Goal: Transaction & Acquisition: Purchase product/service

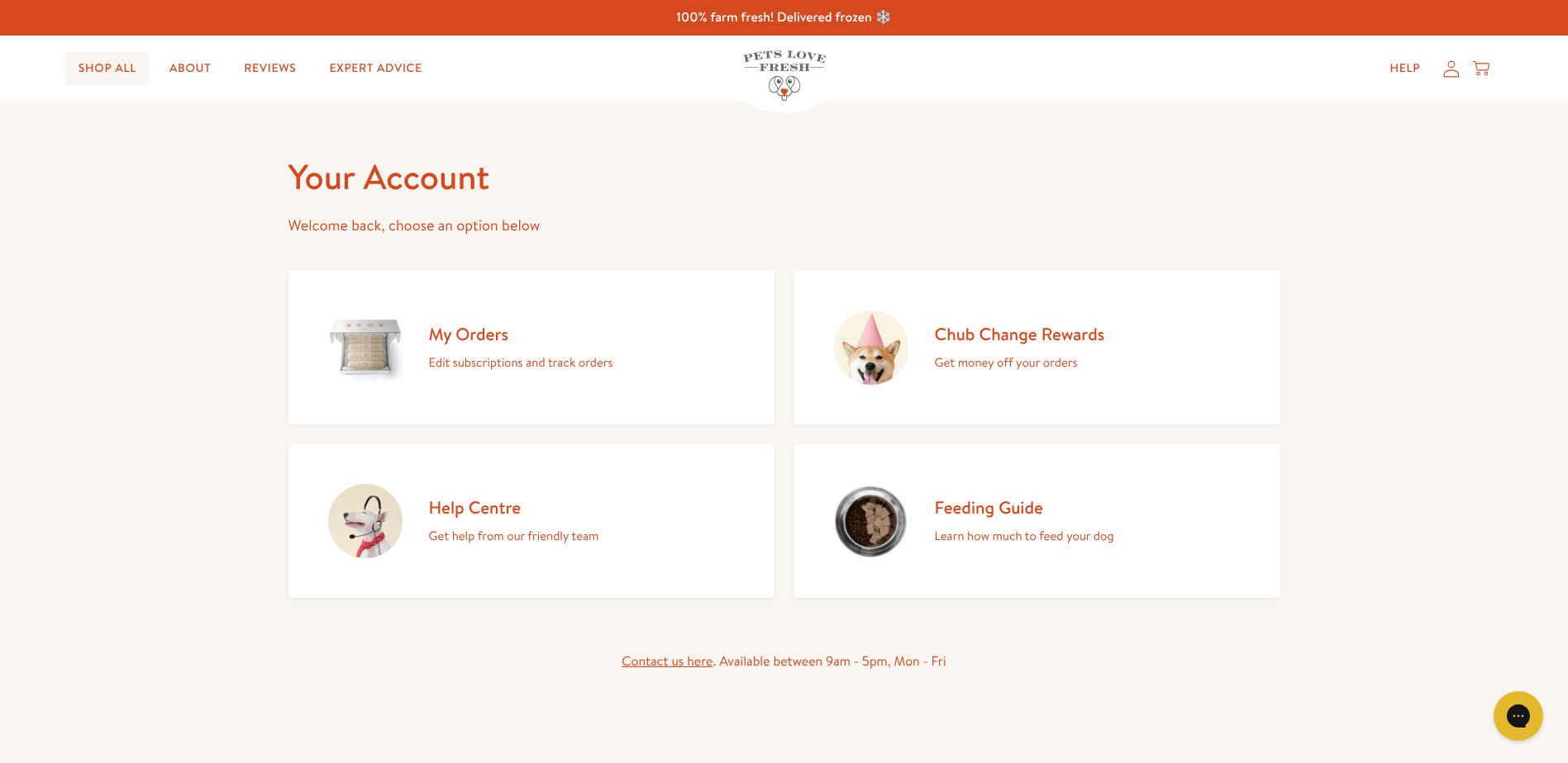
click at [127, 62] on link "Shop All" at bounding box center [107, 69] width 85 height 33
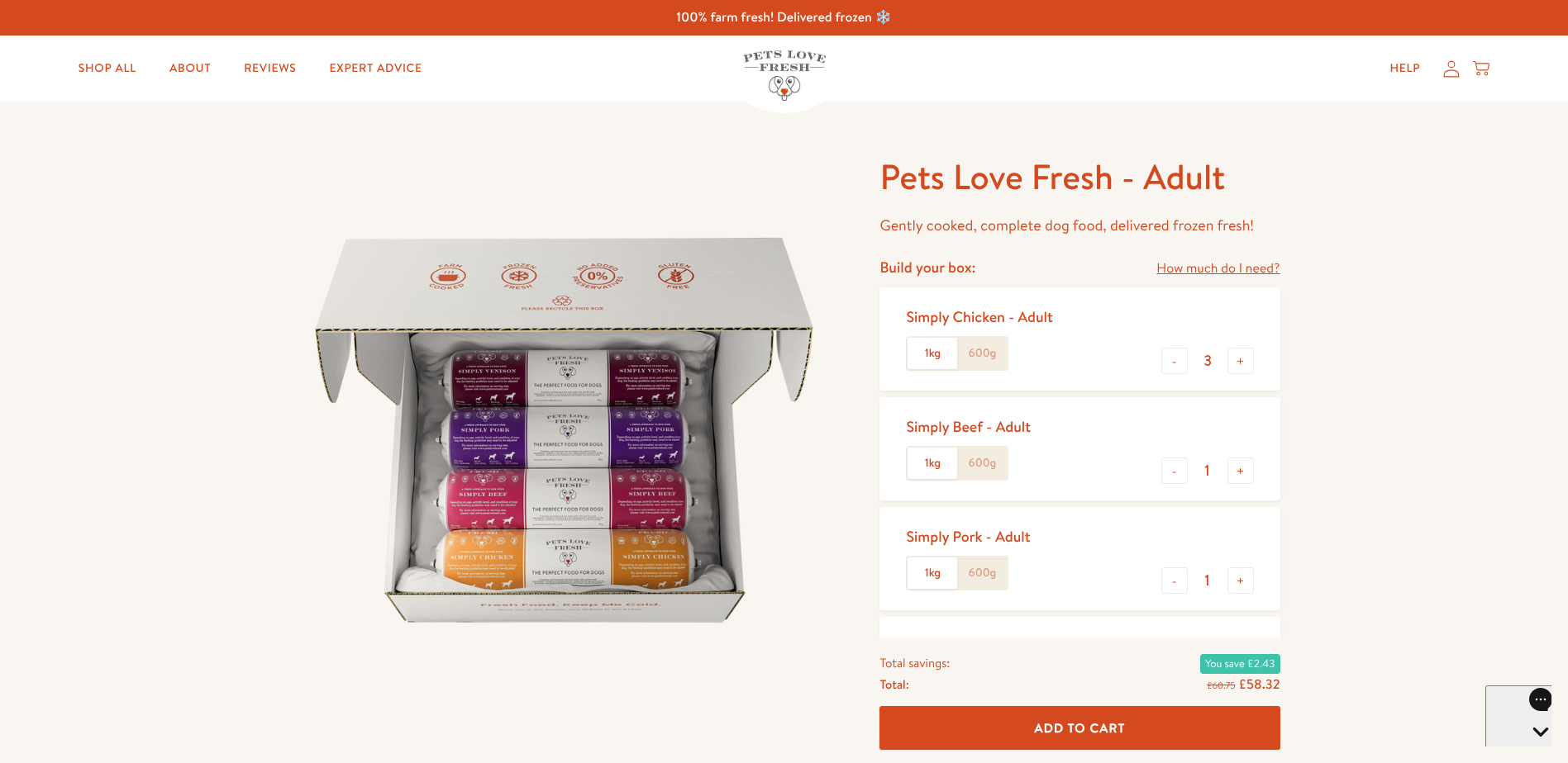
click at [930, 364] on label "1kg" at bounding box center [933, 353] width 49 height 32
click at [0, 0] on input "1kg" at bounding box center [0, 0] width 0 height 0
click at [990, 348] on label "600g" at bounding box center [982, 353] width 49 height 32
click at [0, 0] on input "600g" at bounding box center [0, 0] width 0 height 0
click at [1242, 366] on button "+" at bounding box center [1240, 360] width 27 height 27
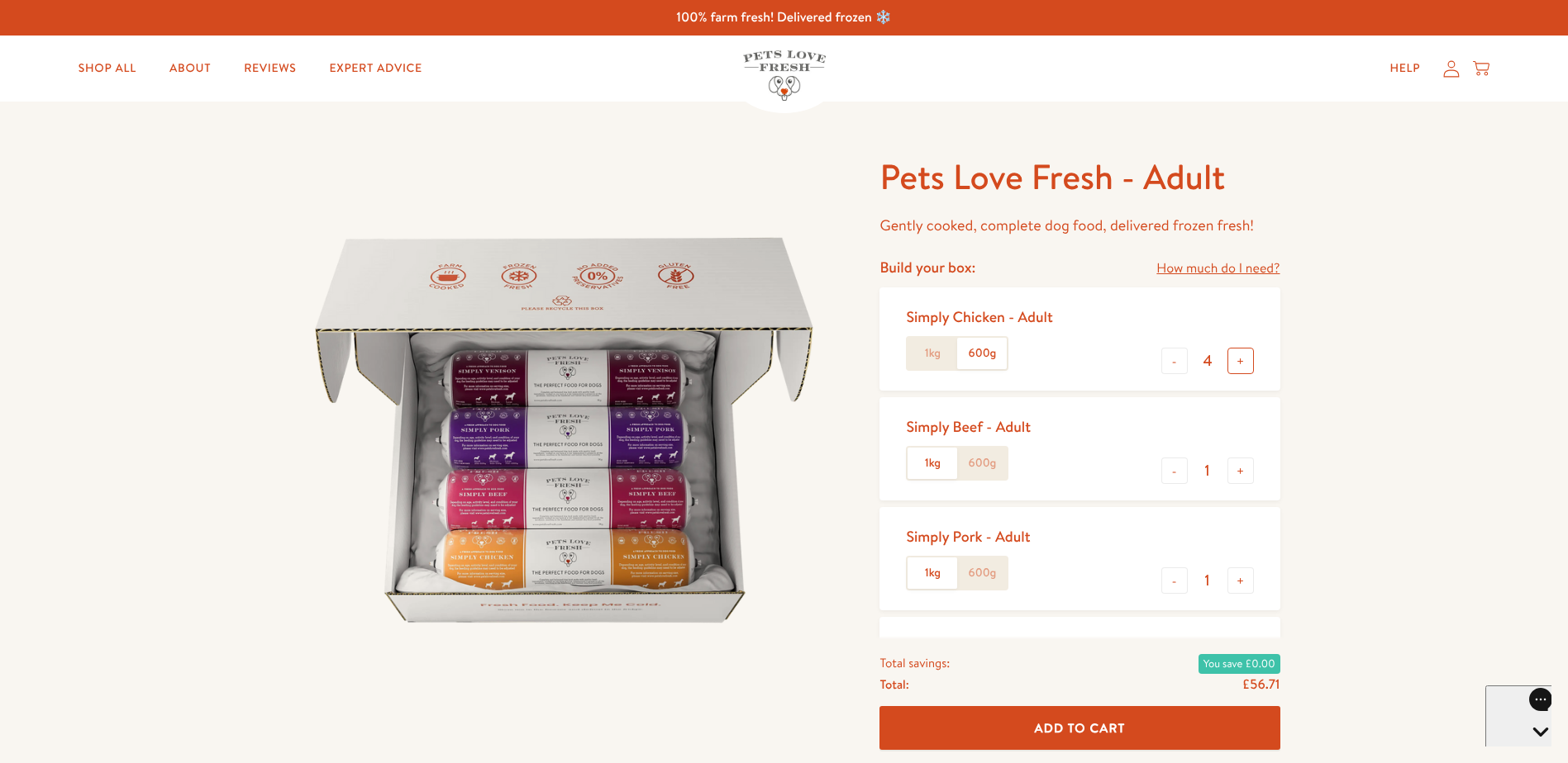
click at [1242, 366] on button "+" at bounding box center [1240, 360] width 27 height 27
type input "7"
click at [978, 474] on label "600g" at bounding box center [982, 464] width 49 height 32
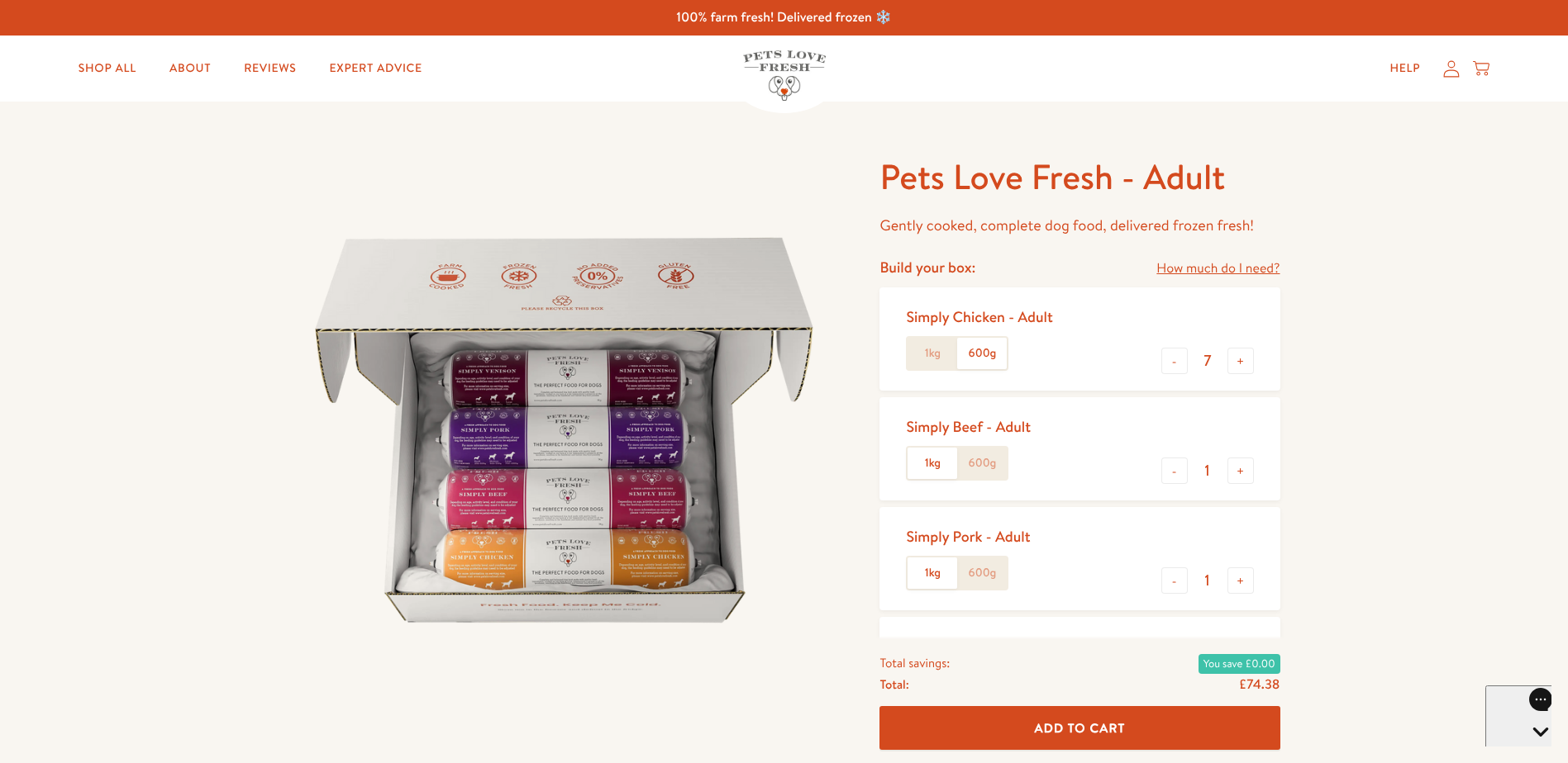
click at [0, 0] on input "600g" at bounding box center [0, 0] width 0 height 0
click at [988, 568] on label "600g" at bounding box center [982, 574] width 49 height 32
click at [0, 0] on input "600g" at bounding box center [0, 0] width 0 height 0
click at [1299, 569] on div "Pets Love Fresh - Adult Gently cooked, complete dog food, delivered frozen fres…" at bounding box center [784, 622] width 1568 height 1043
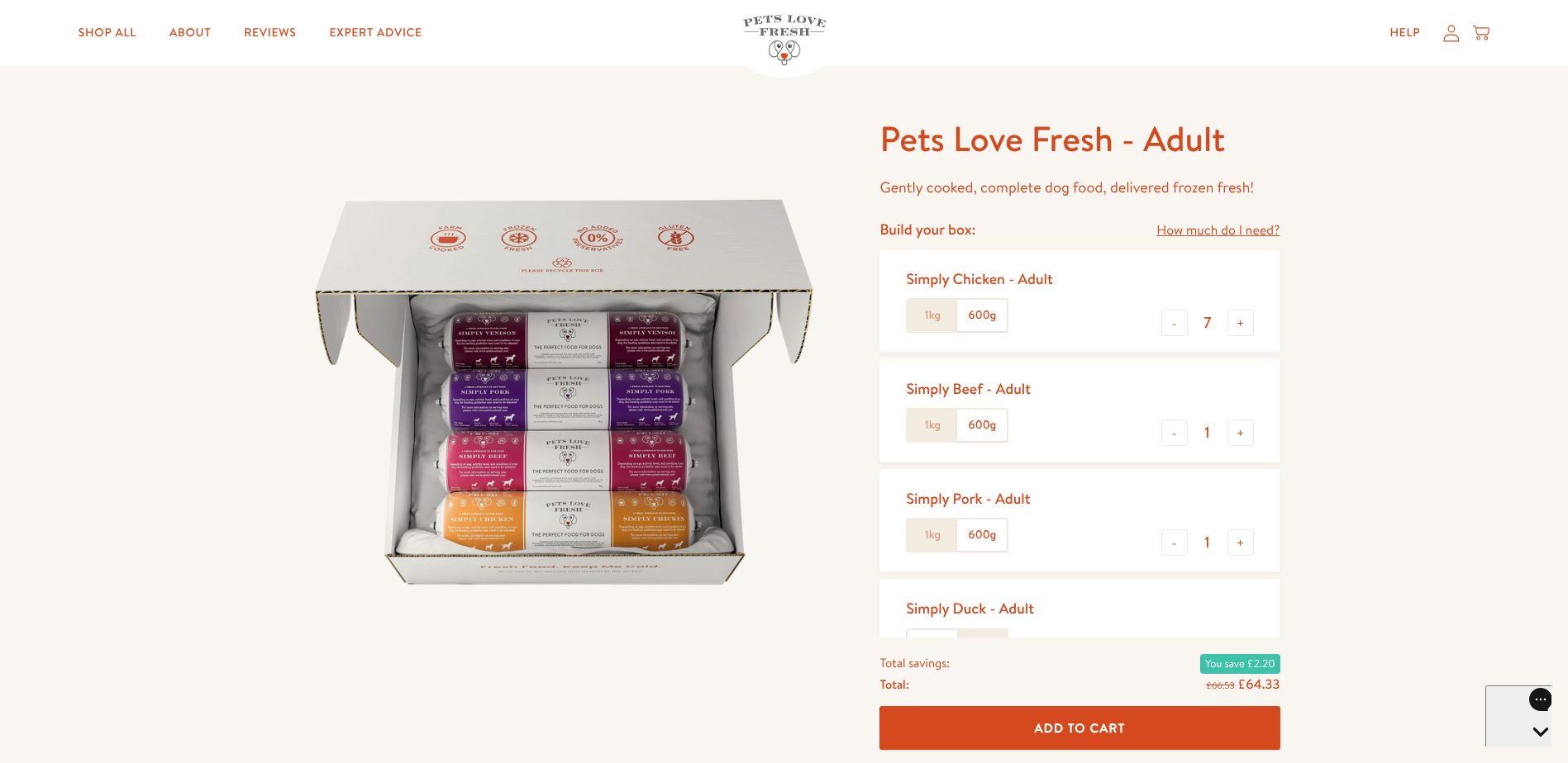
scroll to position [331, 0]
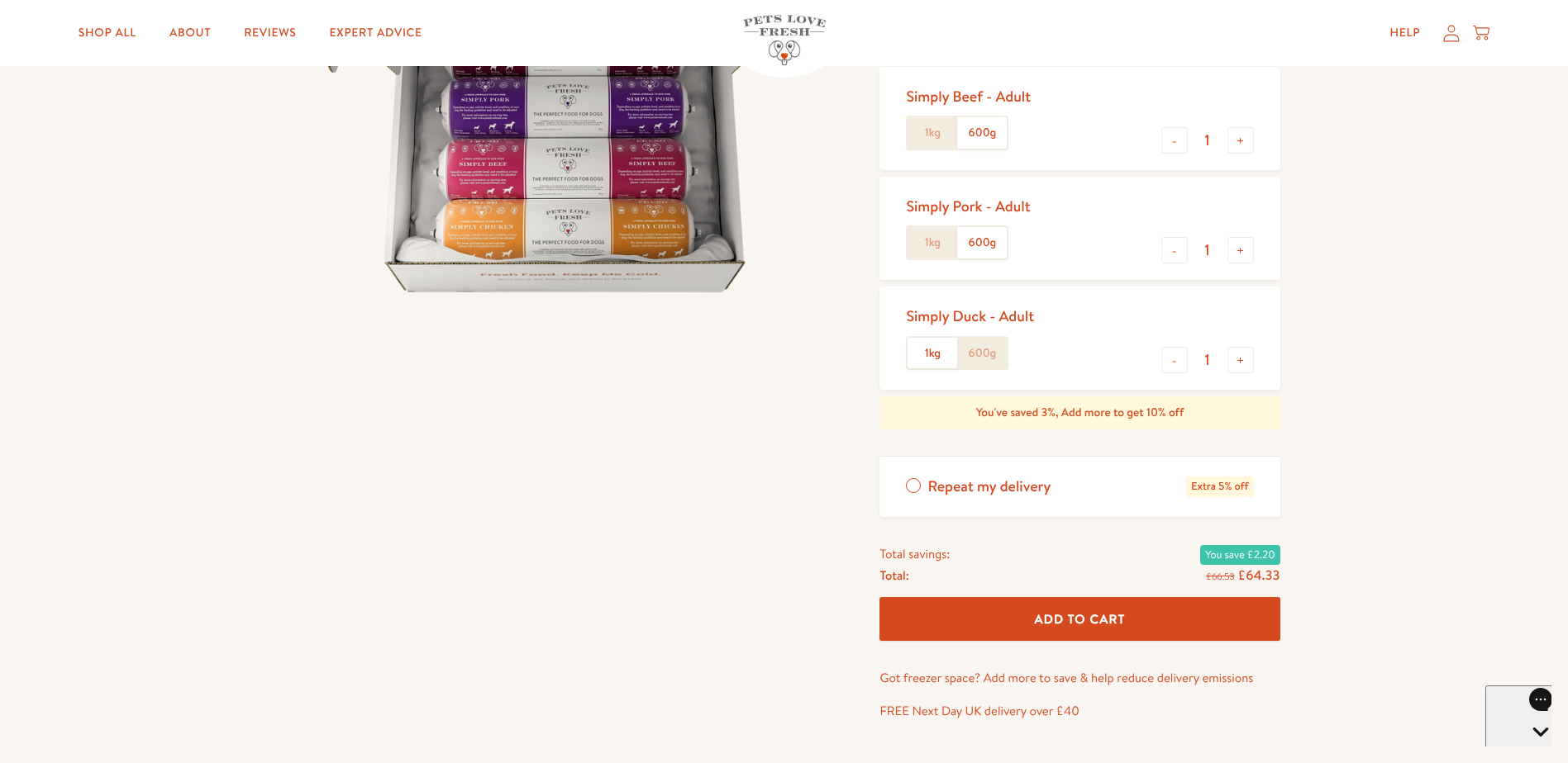
click at [993, 352] on label "600g" at bounding box center [982, 353] width 49 height 32
click at [0, 0] on input "600g" at bounding box center [0, 0] width 0 height 0
click at [1171, 367] on button "-" at bounding box center [1174, 359] width 27 height 27
type input "0"
click at [1358, 316] on div "Pets Love Fresh - Adult Gently cooked, complete dog food, delivered frozen fres…" at bounding box center [784, 292] width 1568 height 1043
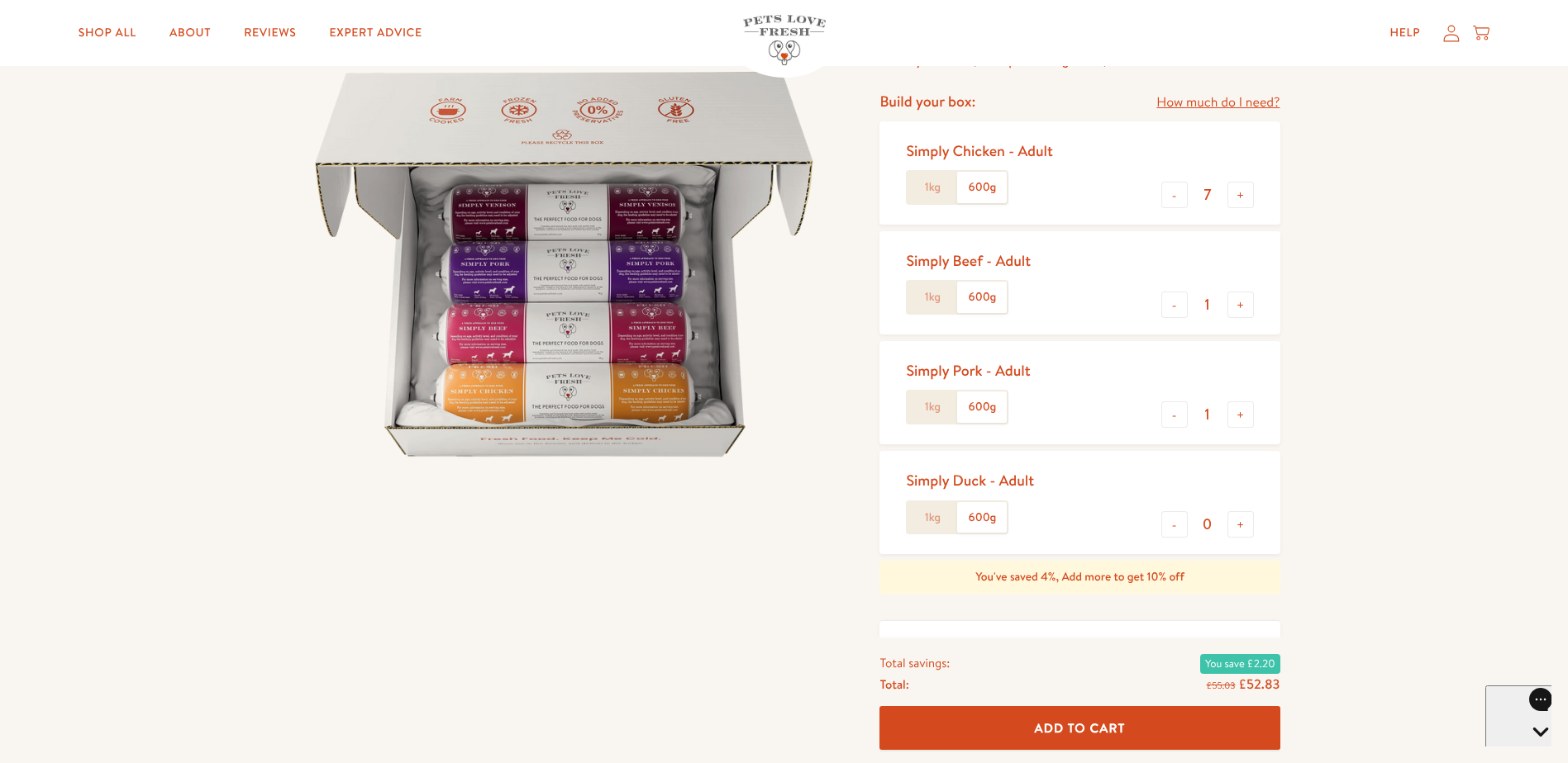
scroll to position [99, 0]
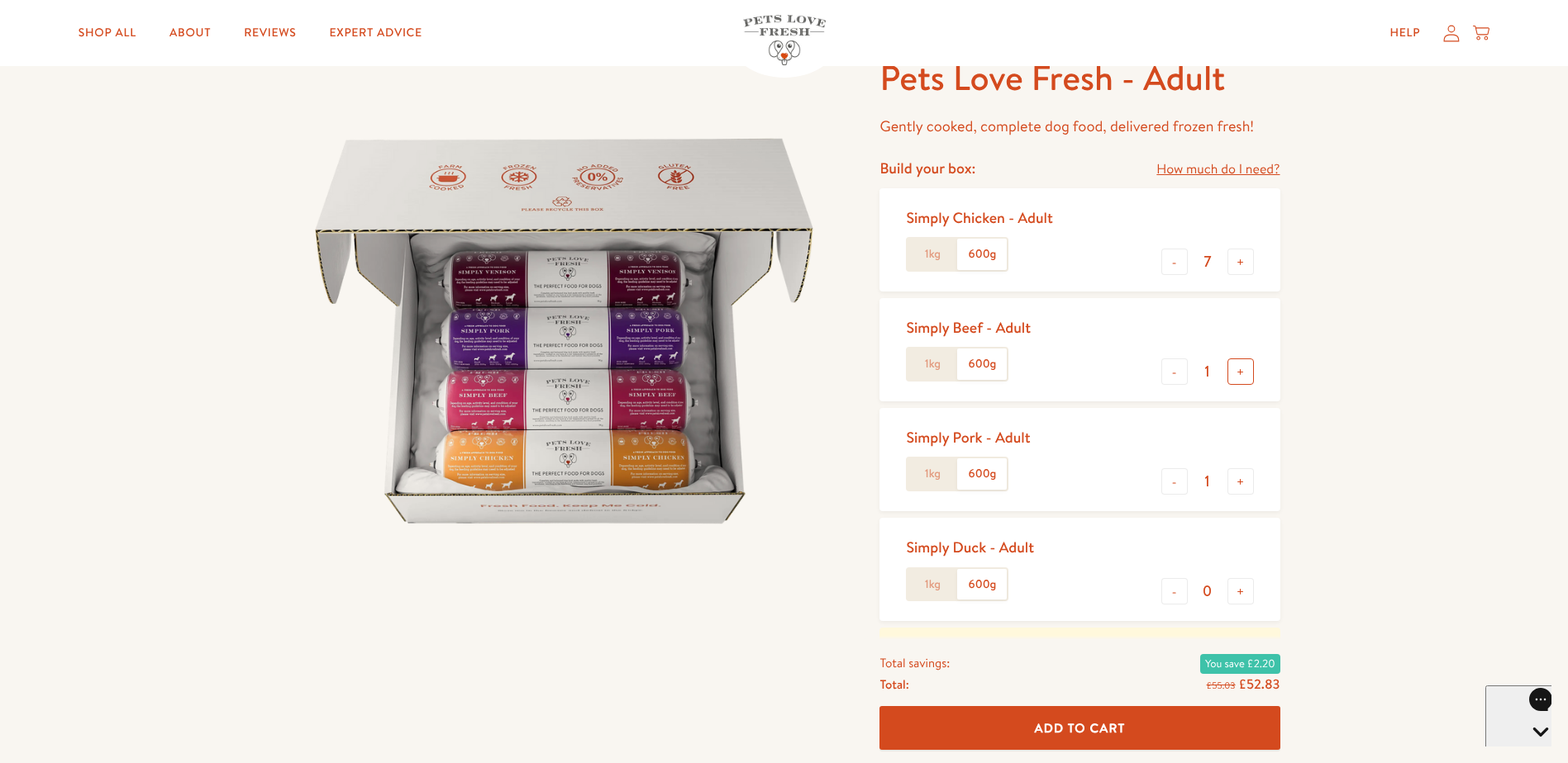
click at [1237, 377] on button "+" at bounding box center [1240, 371] width 27 height 27
type input "4"
click at [1242, 481] on button "+" at bounding box center [1240, 481] width 27 height 27
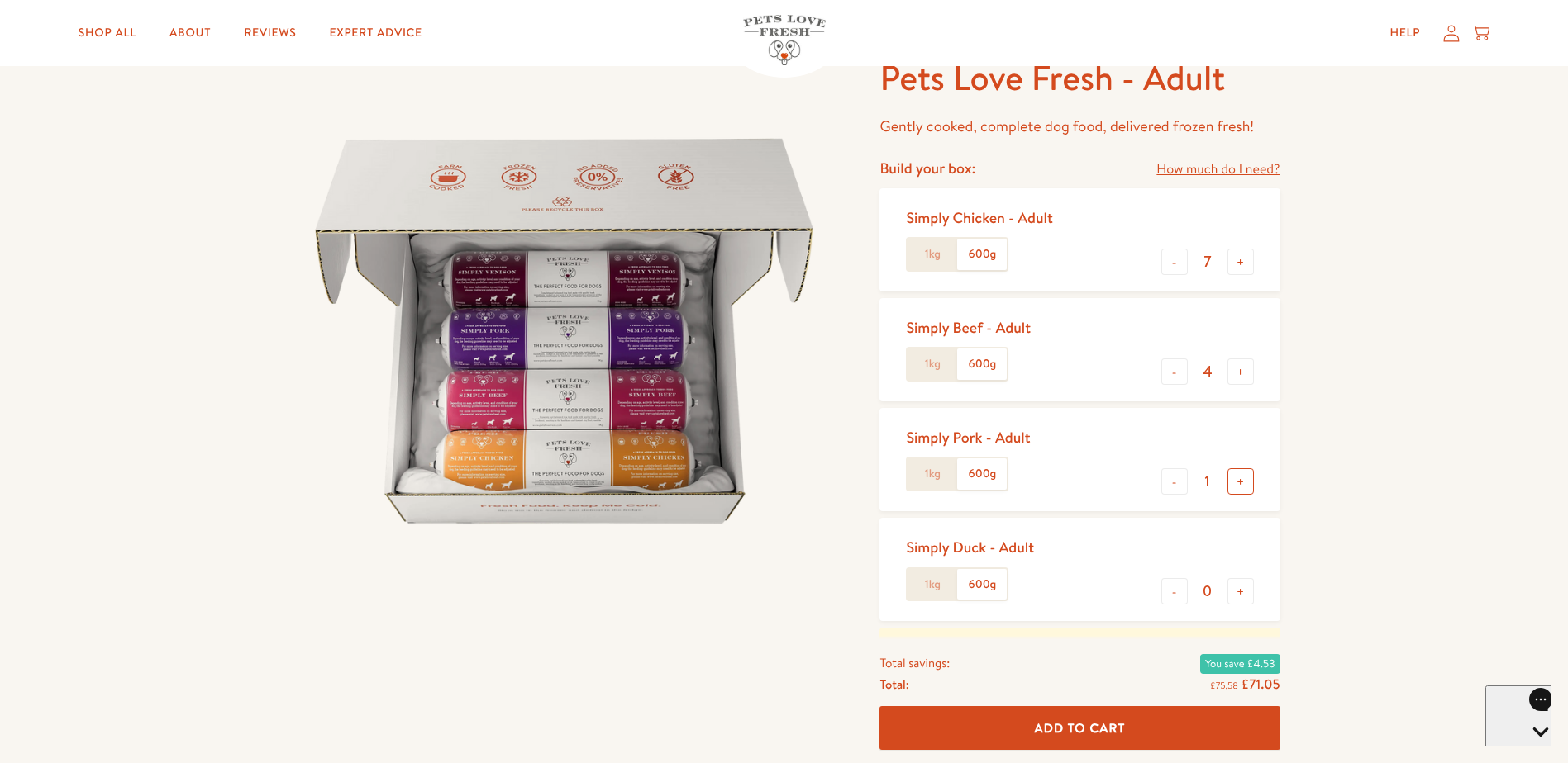
type input "2"
click at [1344, 519] on div "Pets Love Fresh - Adult Gently cooked, complete dog food, delivered frozen fres…" at bounding box center [784, 524] width 1568 height 1043
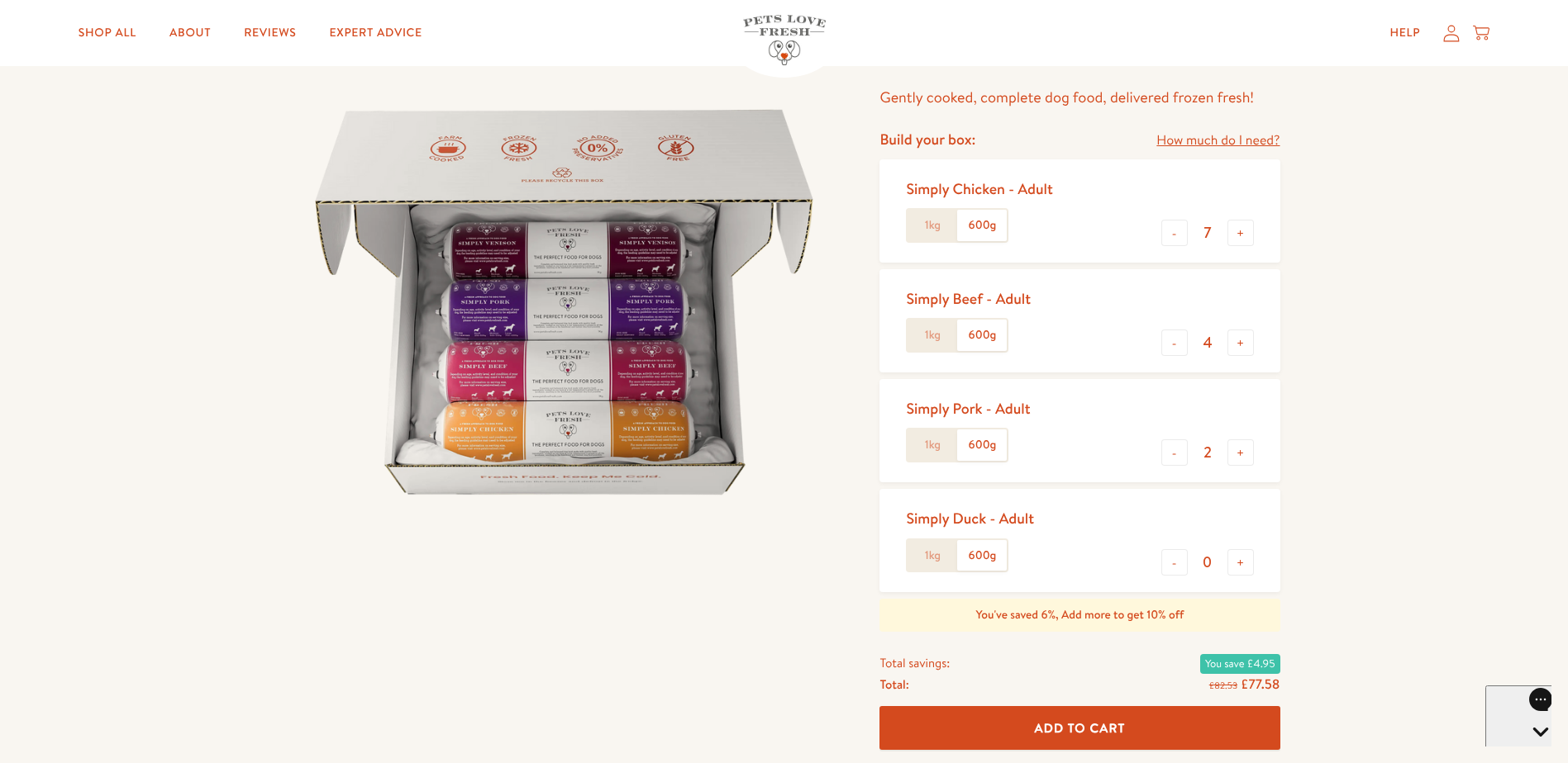
scroll to position [0, 0]
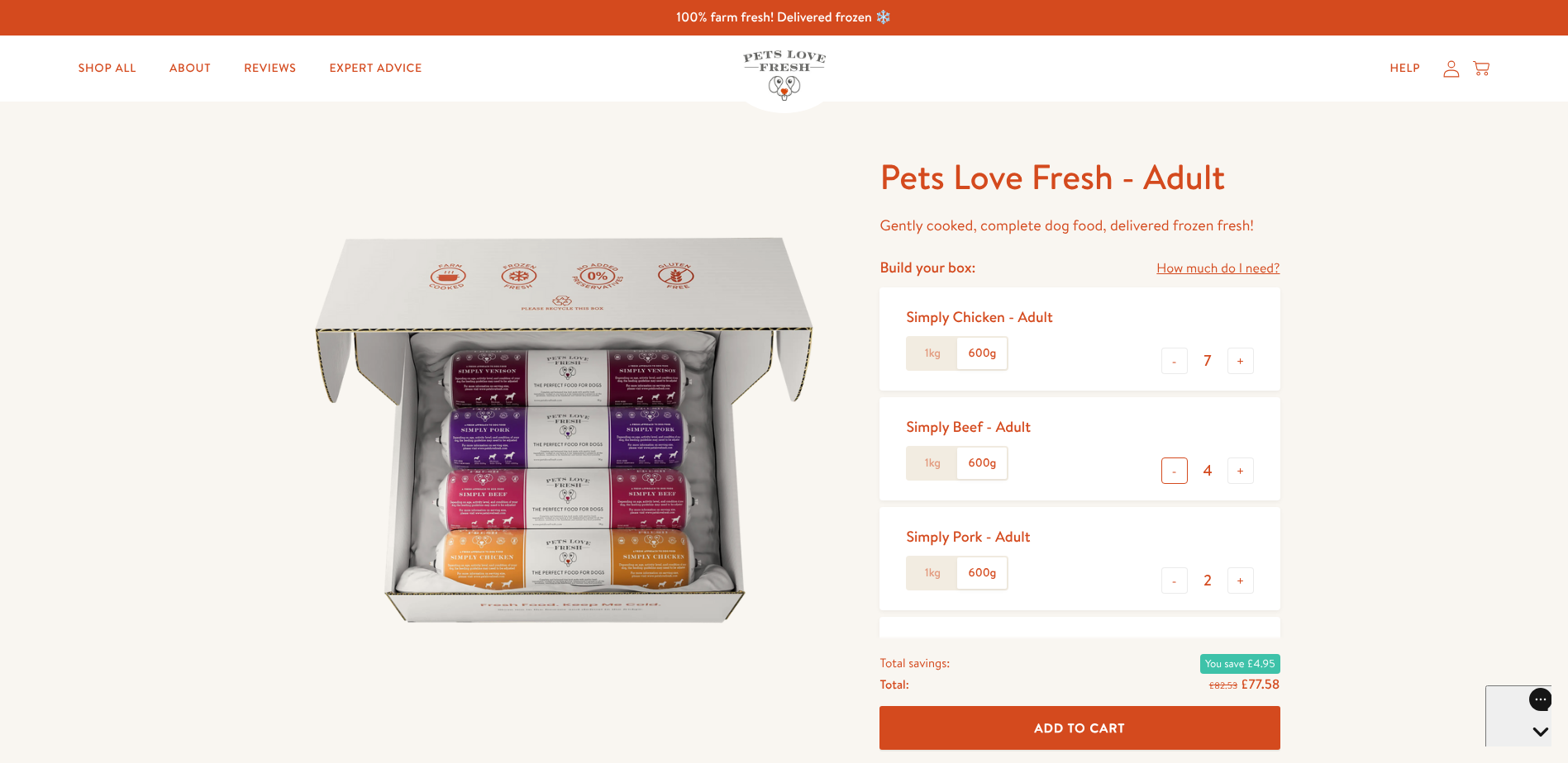
click at [1170, 480] on button "-" at bounding box center [1174, 471] width 27 height 27
type input "3"
click at [1242, 579] on button "+" at bounding box center [1240, 581] width 27 height 27
click at [1175, 574] on button "-" at bounding box center [1174, 581] width 27 height 27
type input "2"
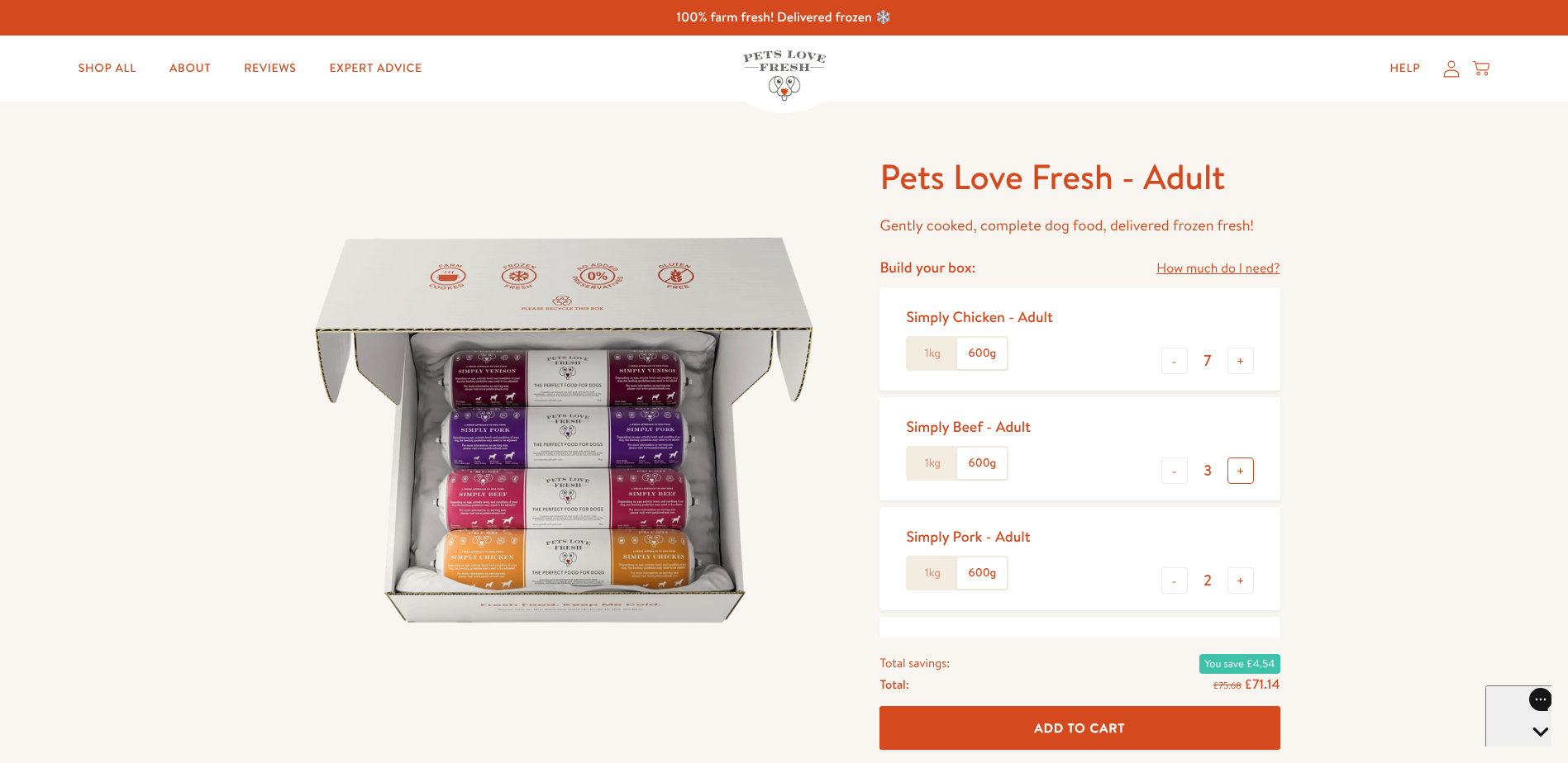
click at [1250, 467] on button "+" at bounding box center [1240, 471] width 27 height 27
type input "4"
click at [1097, 731] on span "Add To Cart" at bounding box center [1080, 729] width 91 height 18
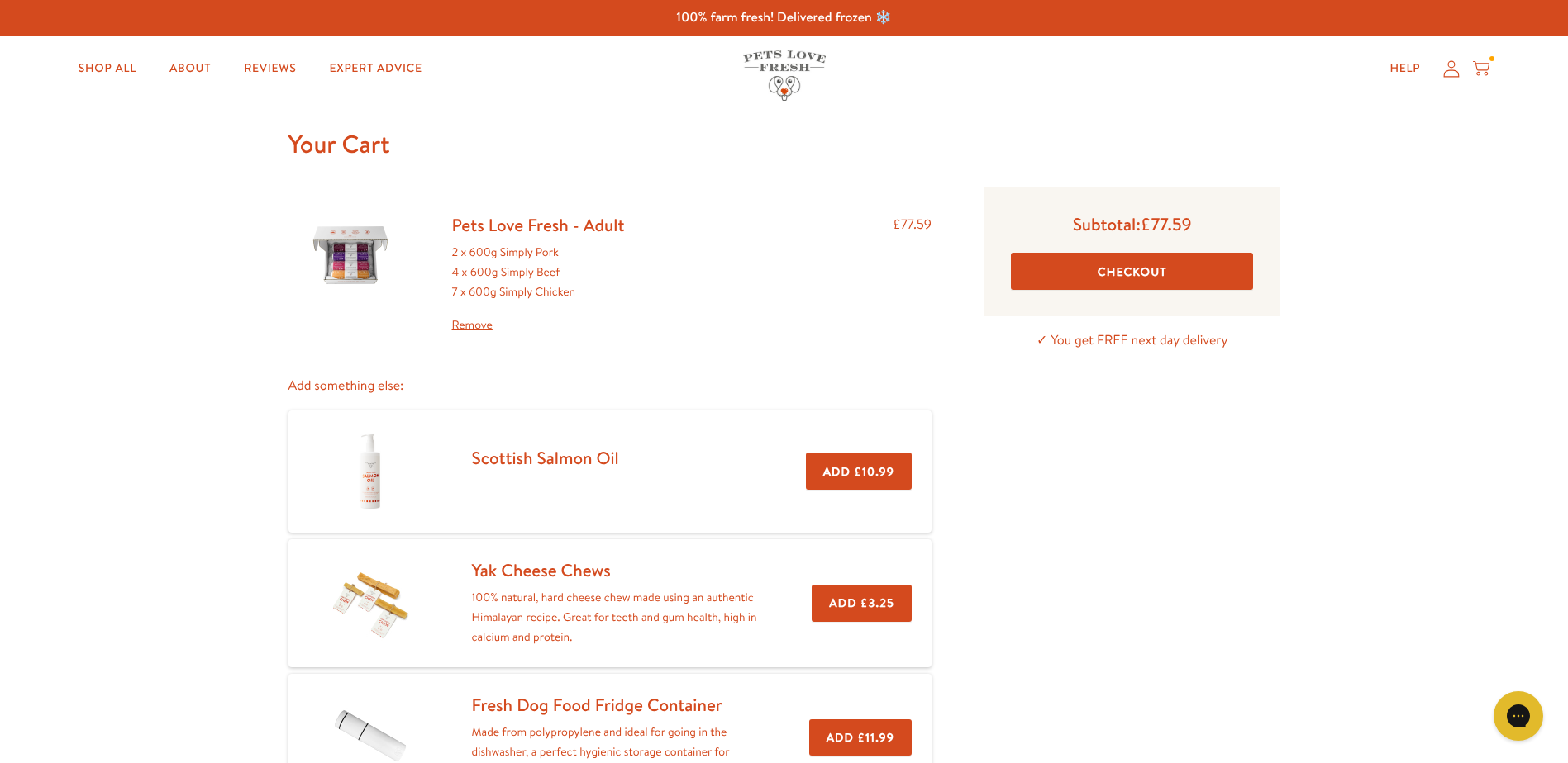
click at [1119, 278] on button "Checkout" at bounding box center [1132, 272] width 242 height 37
